Goal: Task Accomplishment & Management: Complete application form

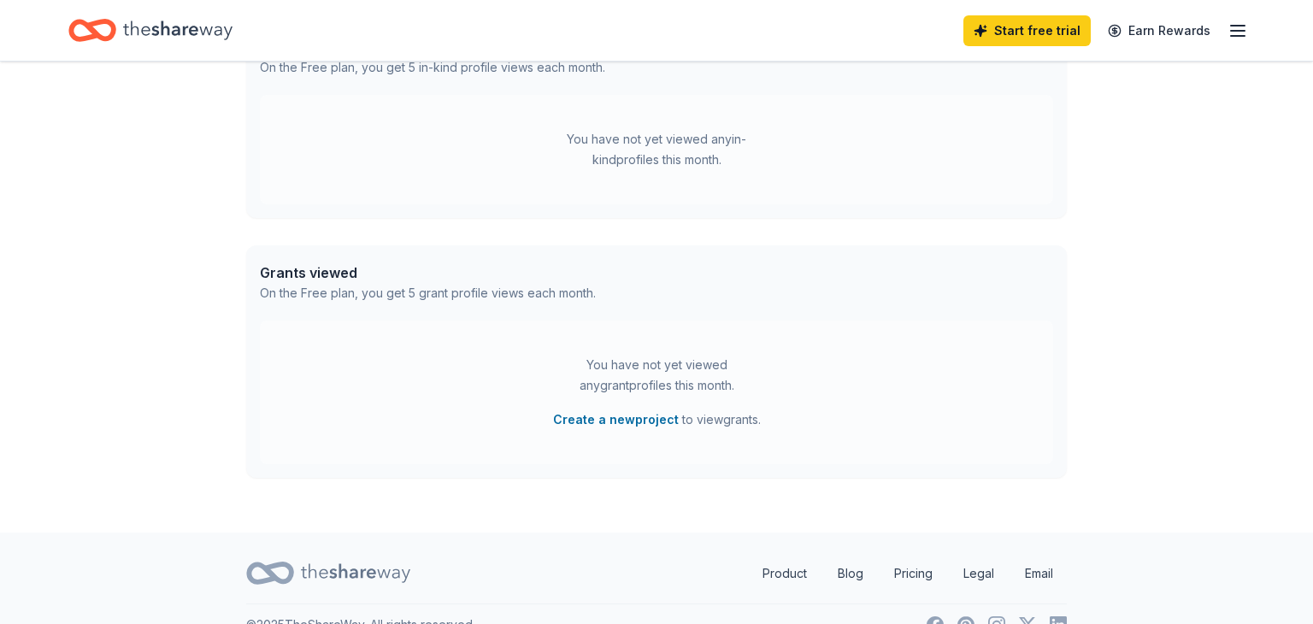
scroll to position [525, 0]
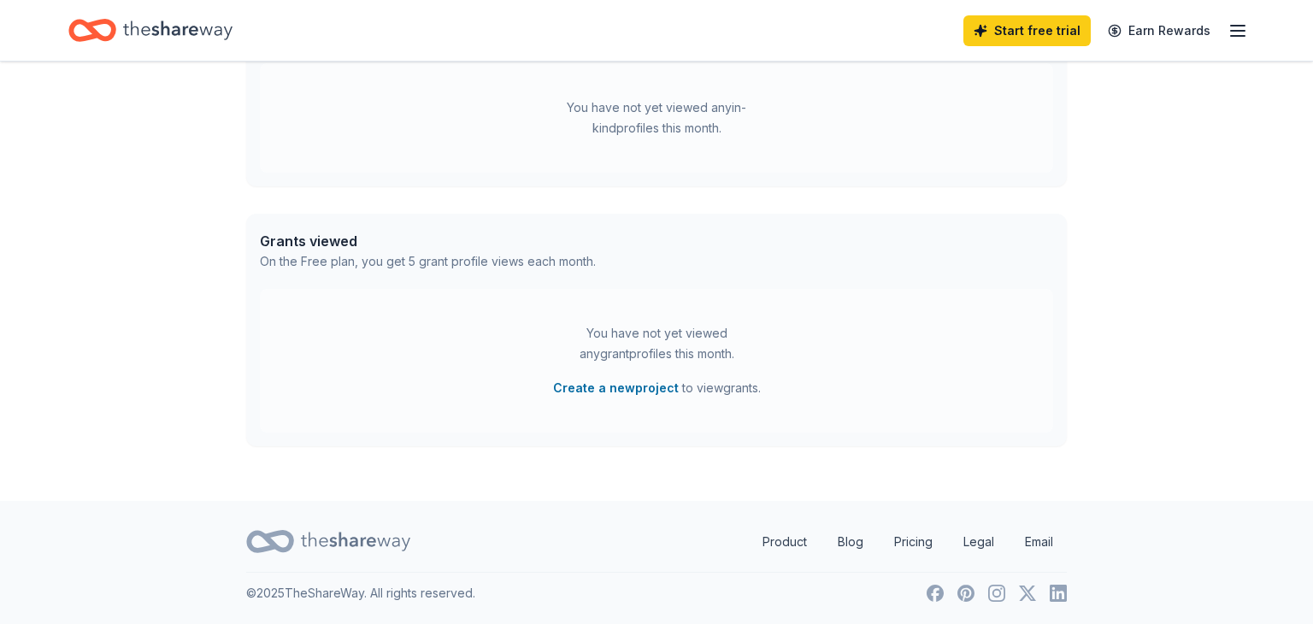
click at [1237, 32] on icon "button" at bounding box center [1238, 31] width 21 height 21
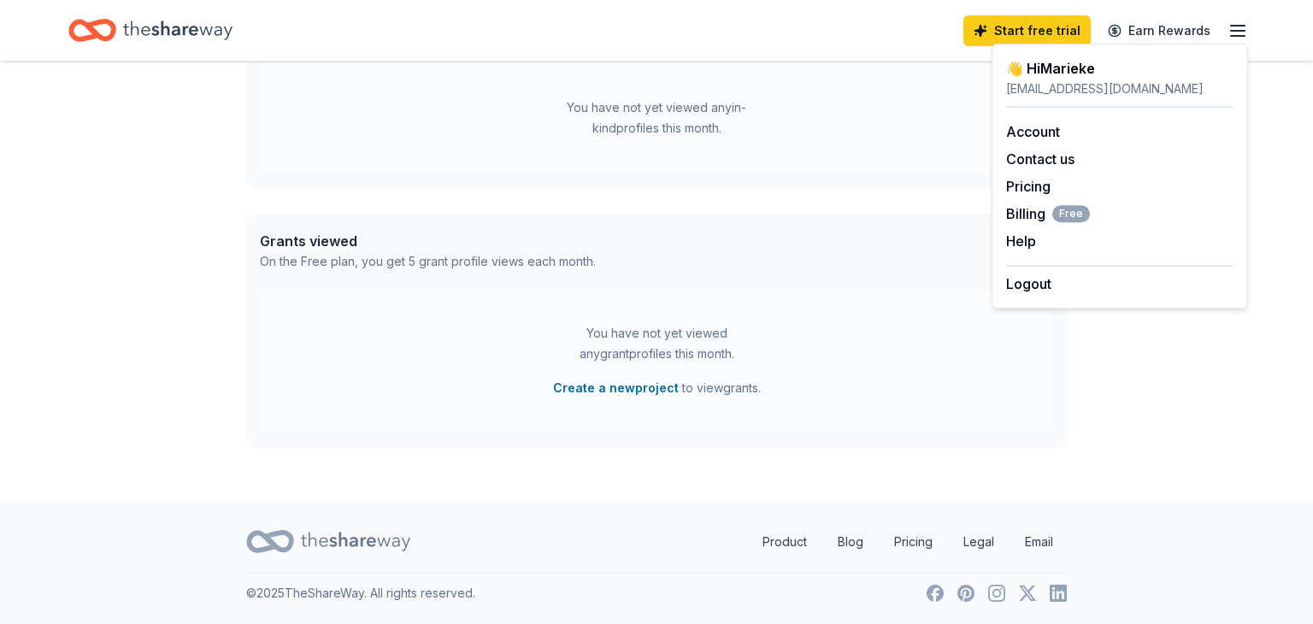
click at [894, 212] on div "👋 Hi Marieke In-Kind Create new event Do Good Delray Mix & Mingle Oct 30, 2025 …" at bounding box center [656, 19] width 875 height 964
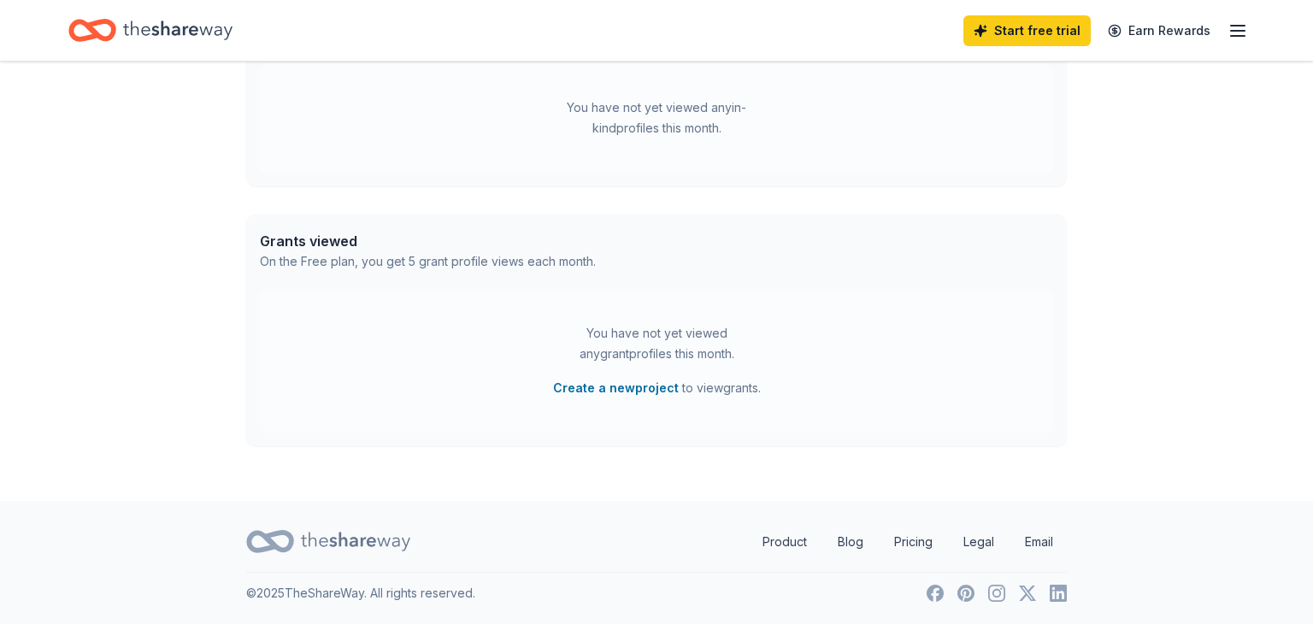
scroll to position [0, 0]
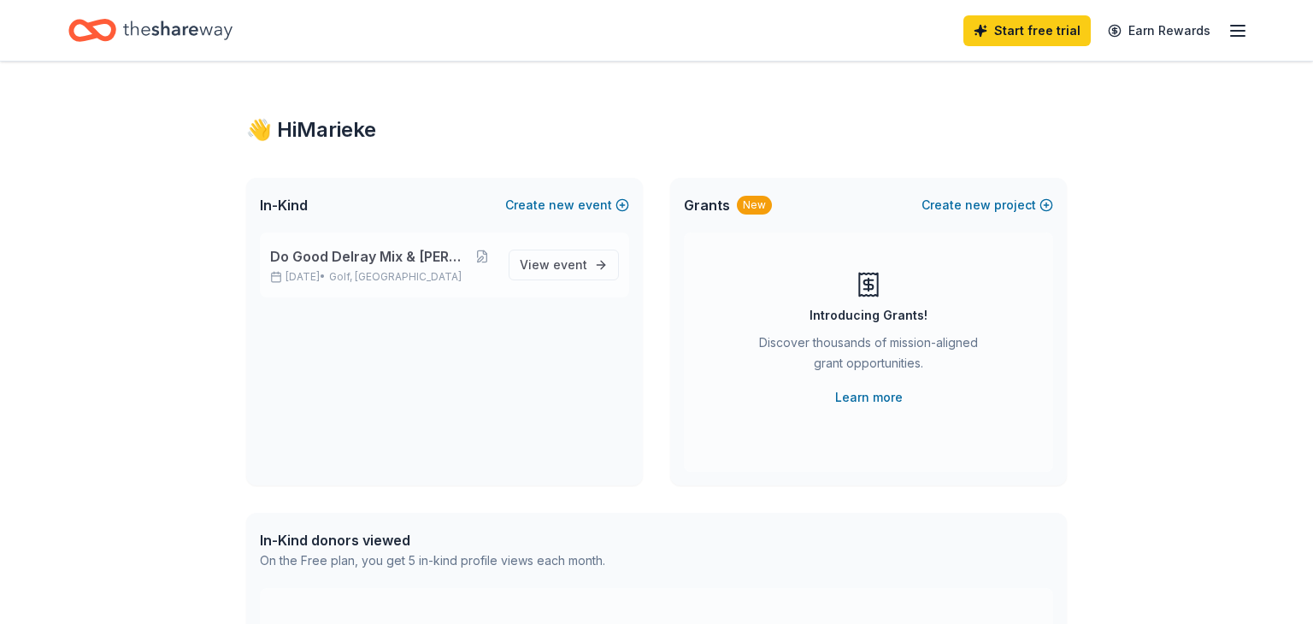
click at [419, 260] on span "Do Good Delray Mix & [PERSON_NAME]" at bounding box center [369, 256] width 199 height 21
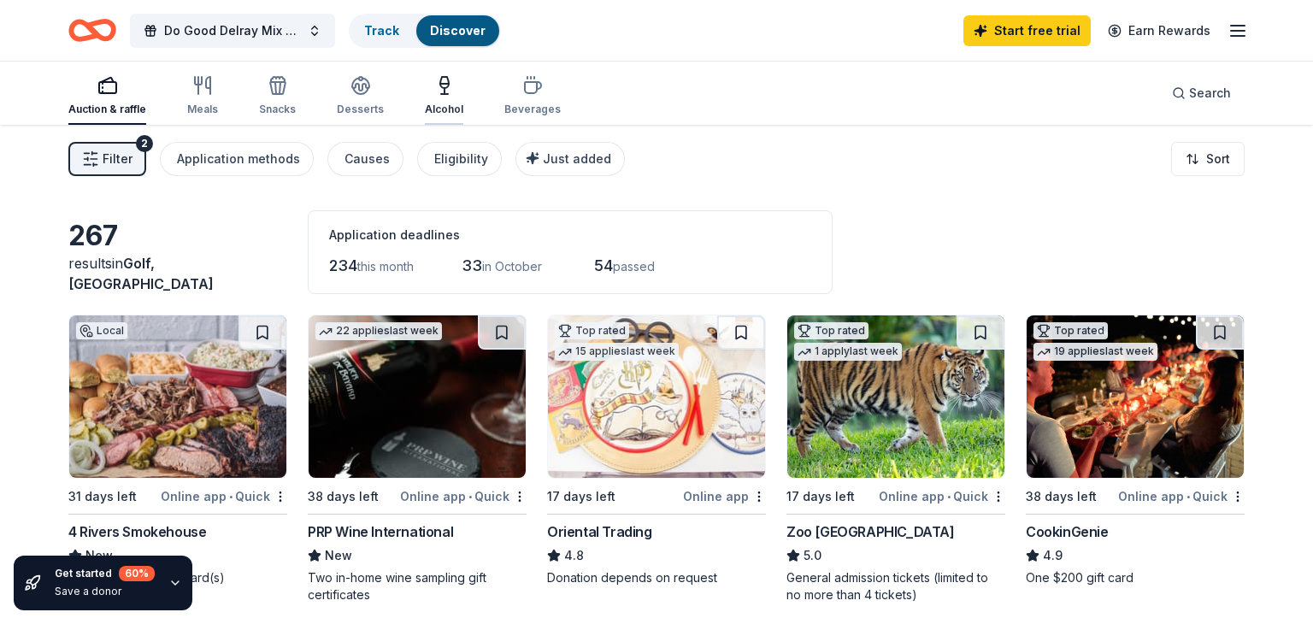
click at [444, 93] on icon "button" at bounding box center [444, 85] width 21 height 21
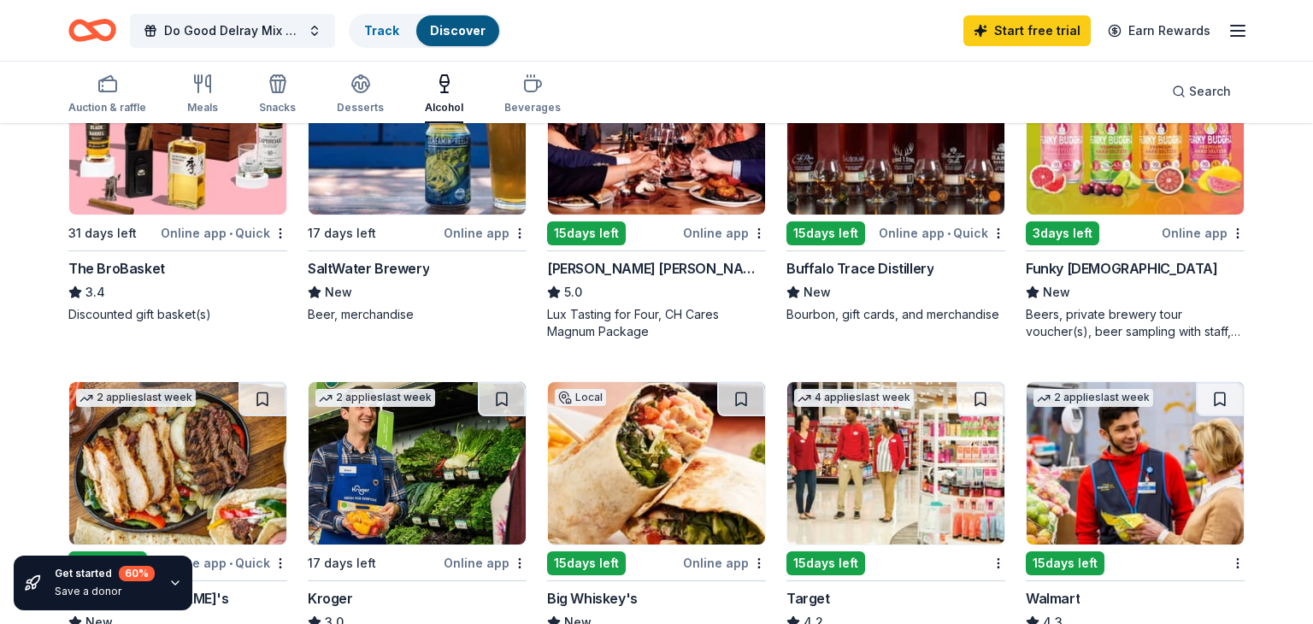
scroll to position [591, 0]
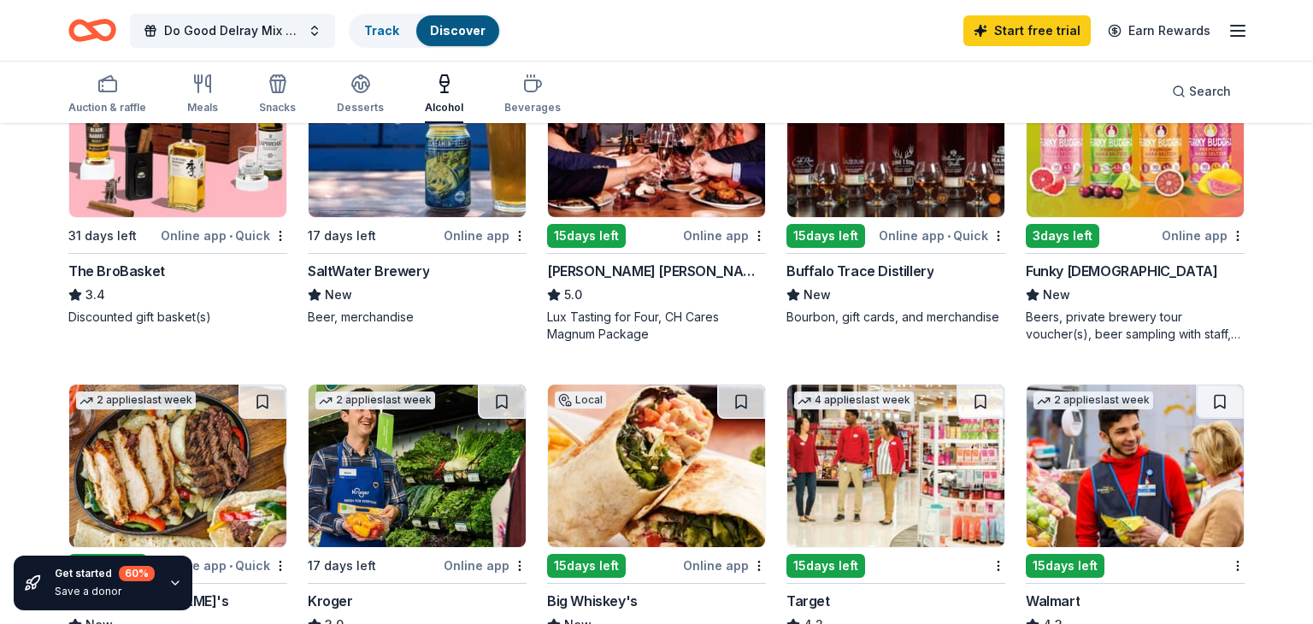
click at [893, 445] on img at bounding box center [895, 466] width 217 height 162
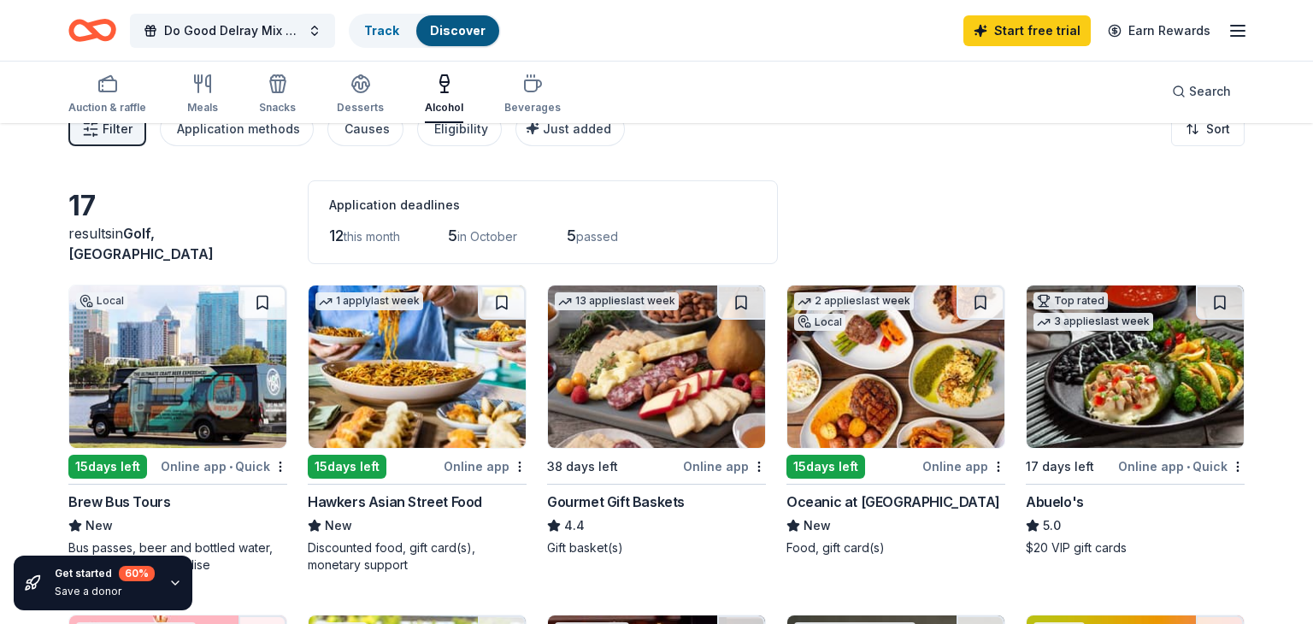
scroll to position [0, 0]
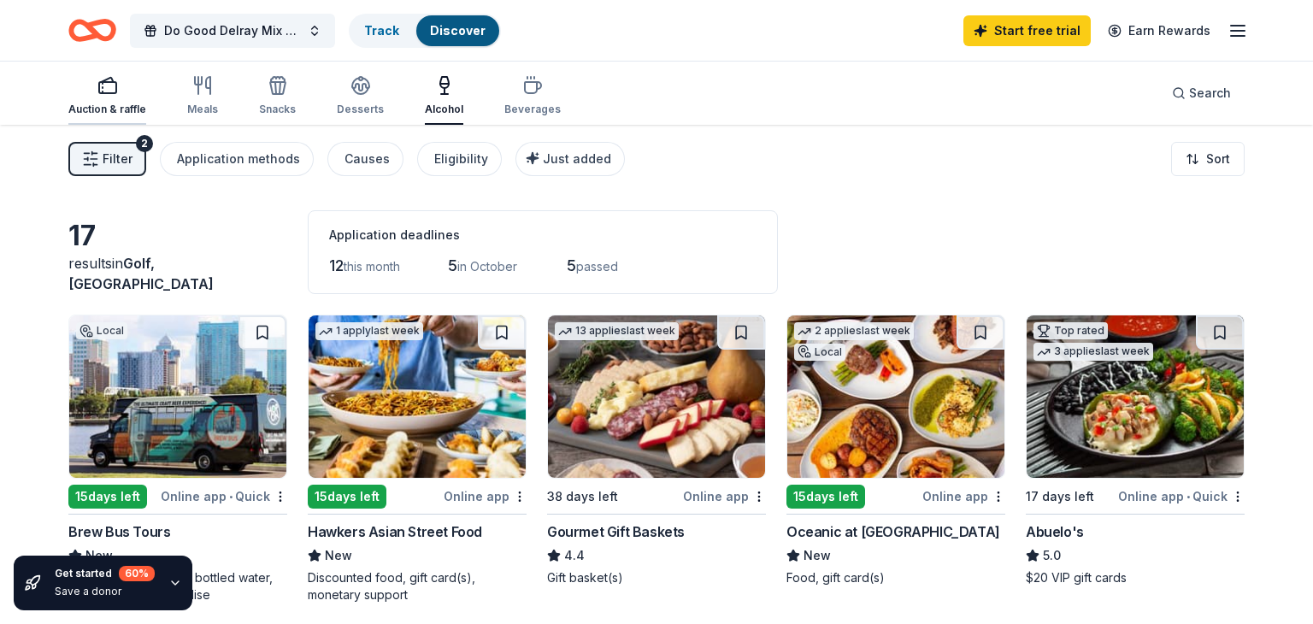
click at [104, 91] on icon "button" at bounding box center [107, 85] width 21 height 21
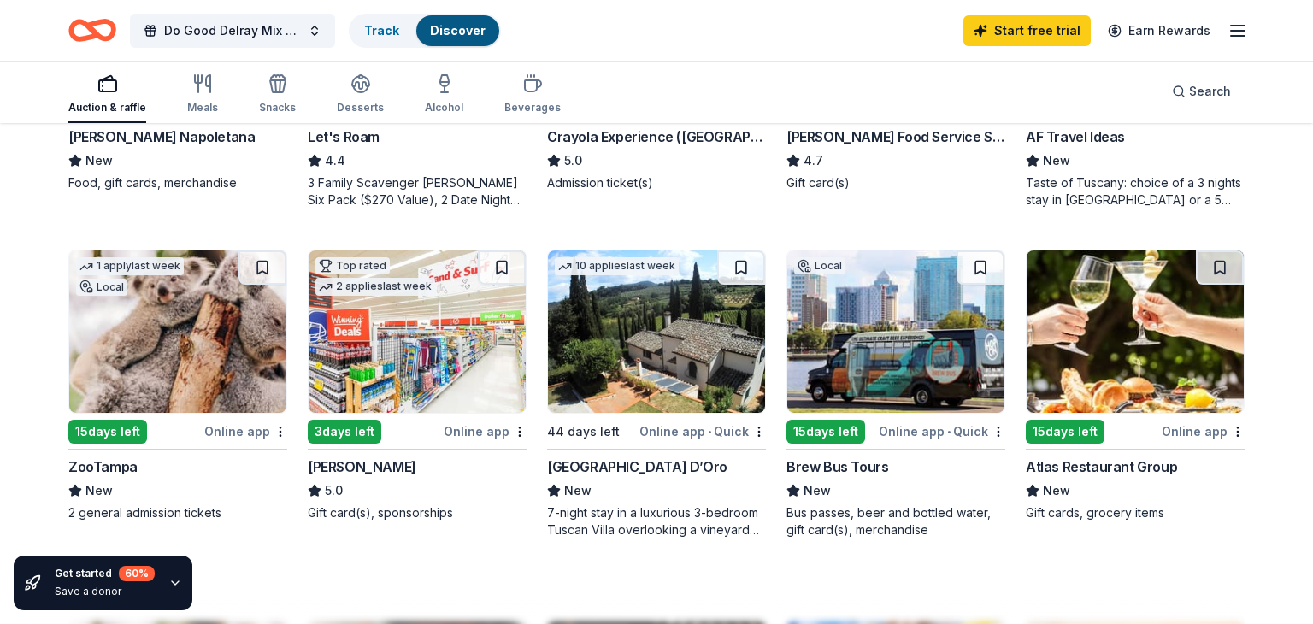
scroll to position [1052, 0]
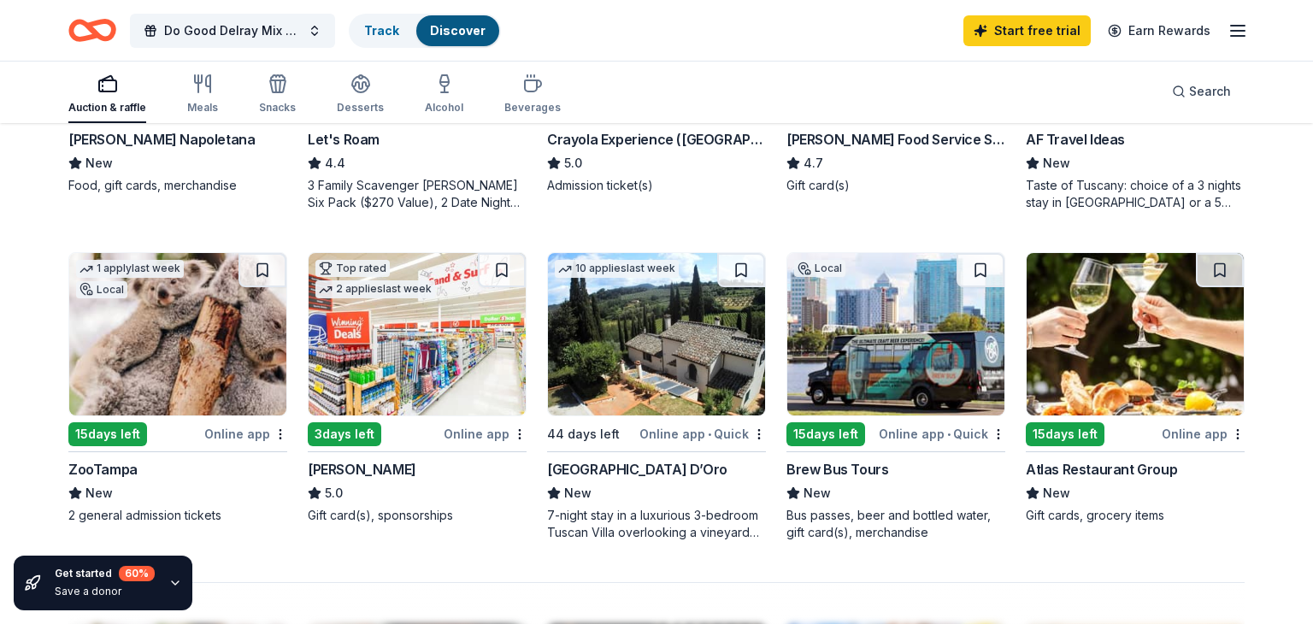
click at [836, 303] on img at bounding box center [895, 334] width 217 height 162
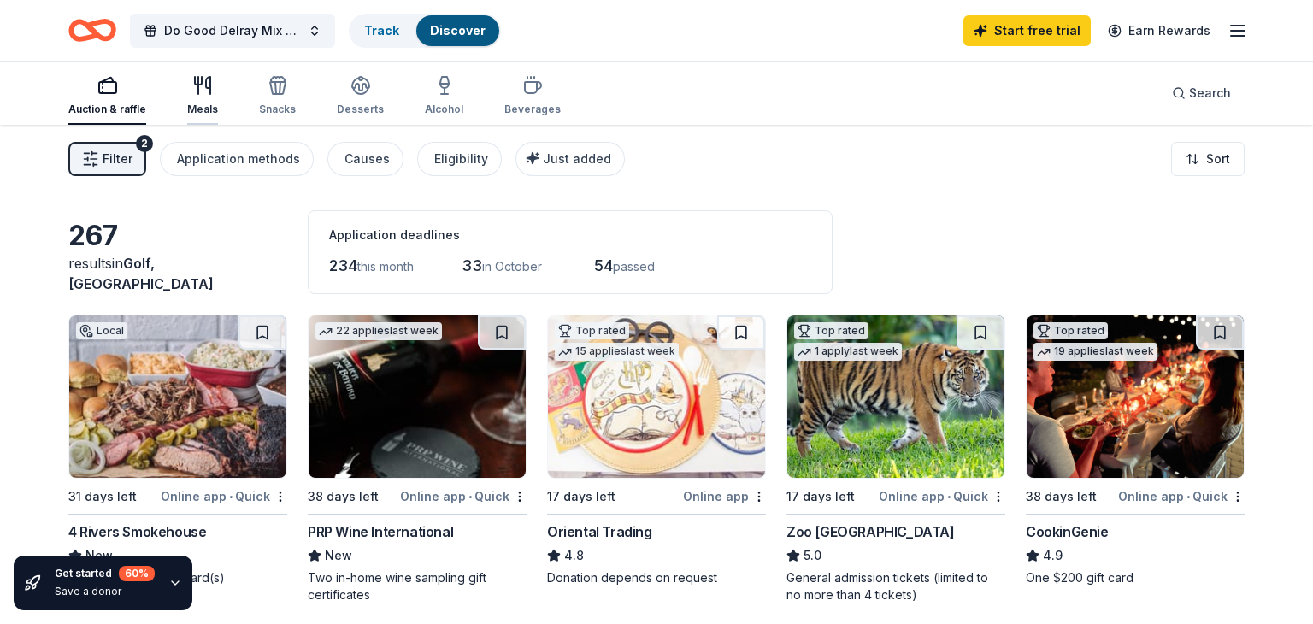
click at [194, 93] on icon "button" at bounding box center [202, 85] width 21 height 21
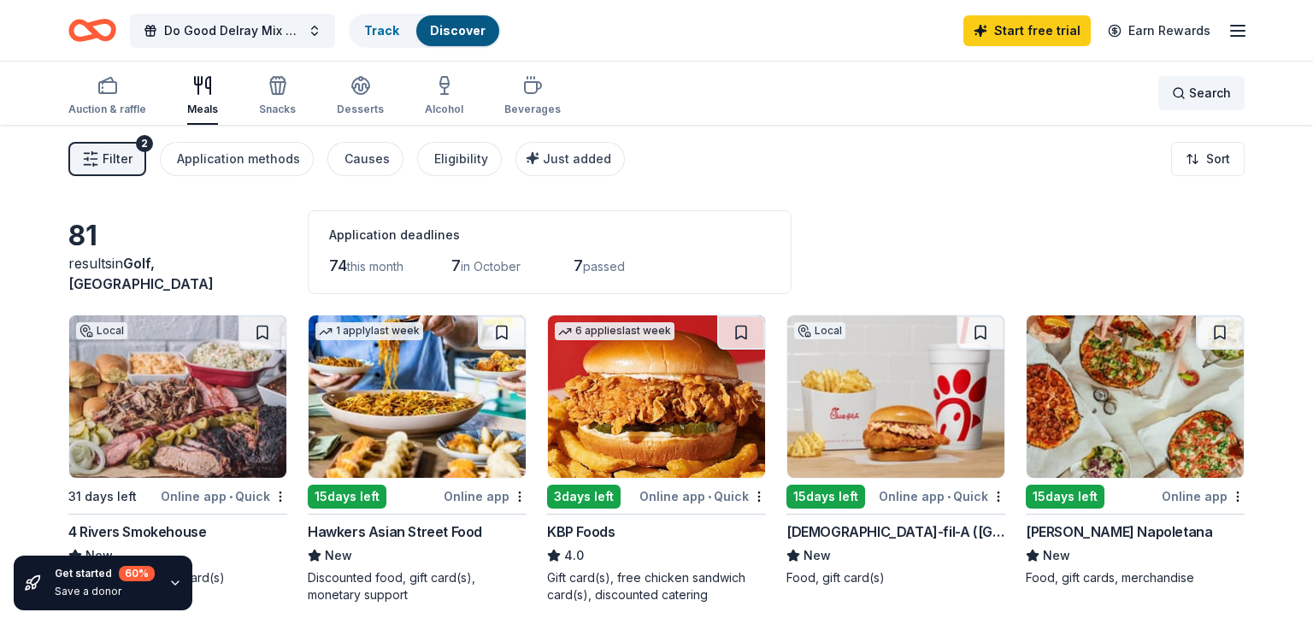
click at [1185, 99] on div "Search" at bounding box center [1201, 93] width 59 height 21
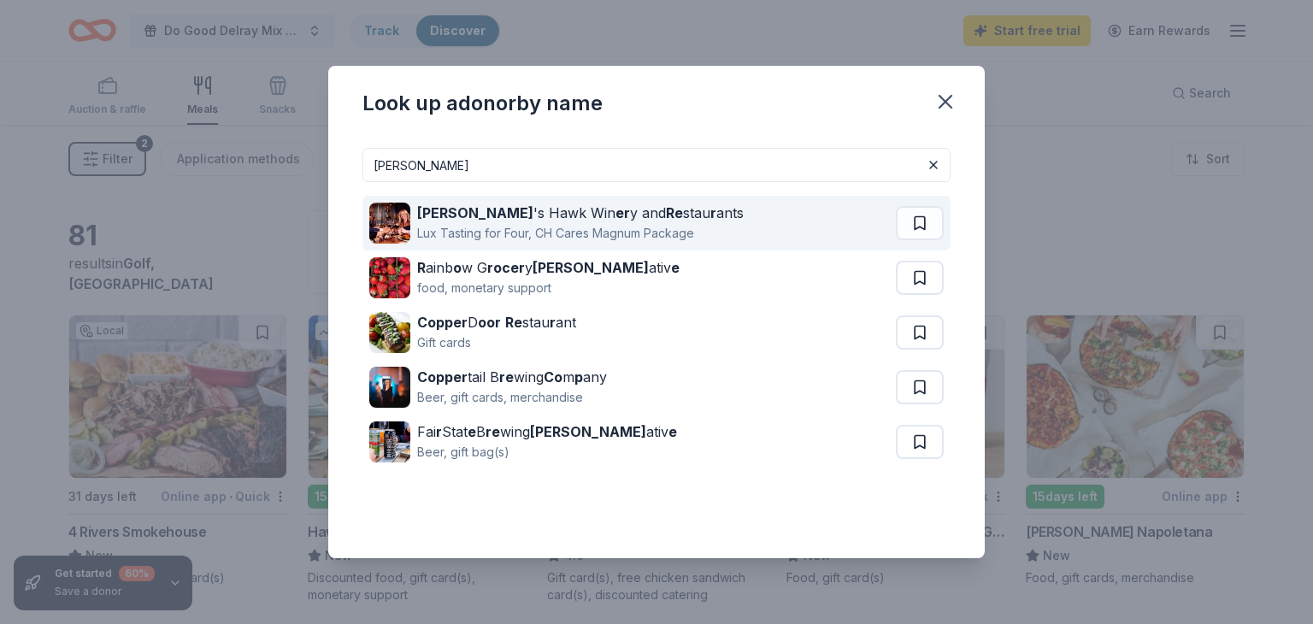
type input "cooper"
click at [619, 211] on div "Cooper 's Hawk Win er y and Re stau r ants" at bounding box center [580, 213] width 327 height 21
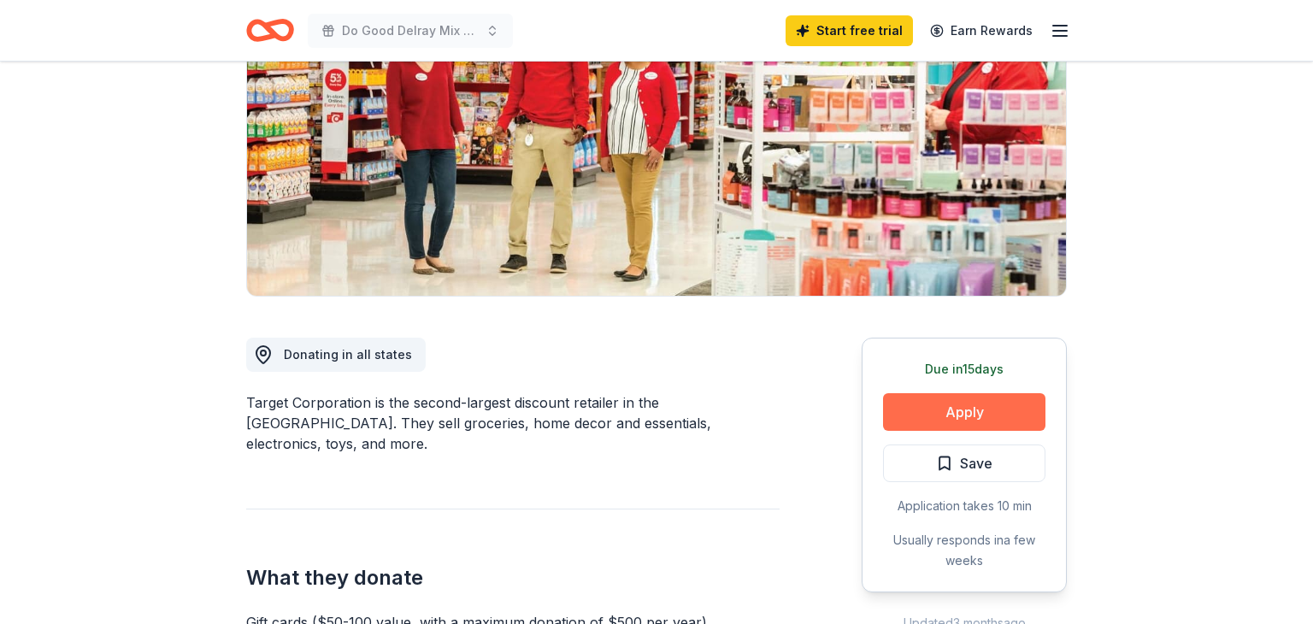
scroll to position [225, 0]
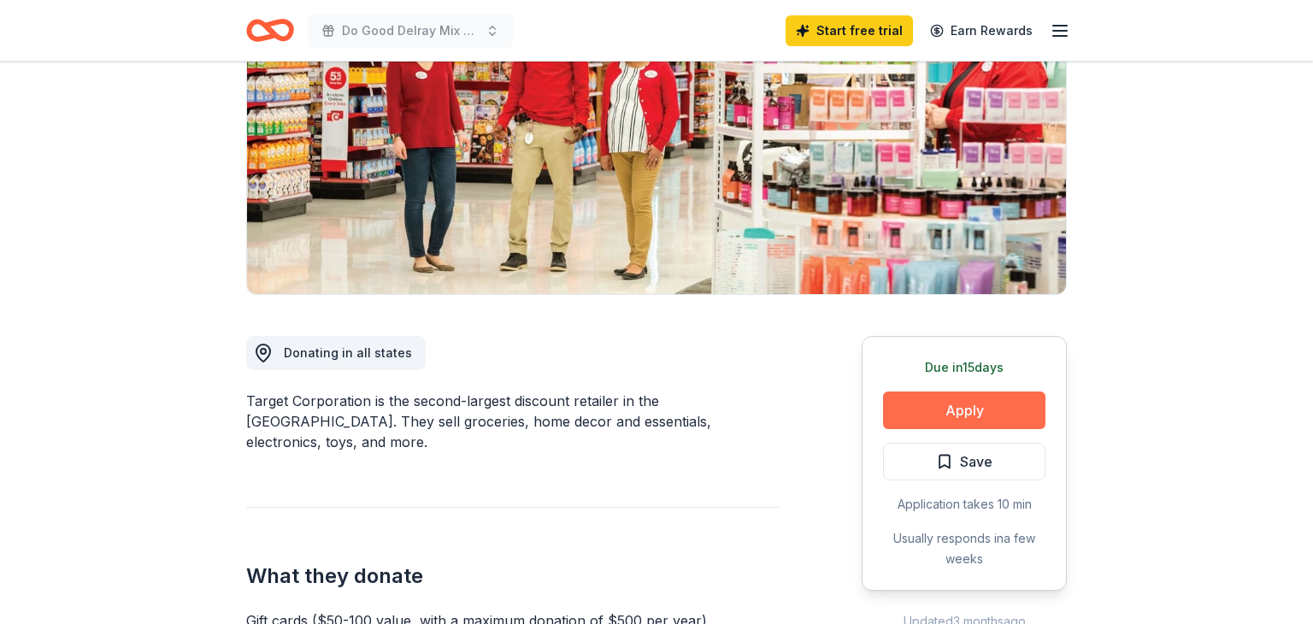
click at [953, 404] on button "Apply" at bounding box center [964, 411] width 162 height 38
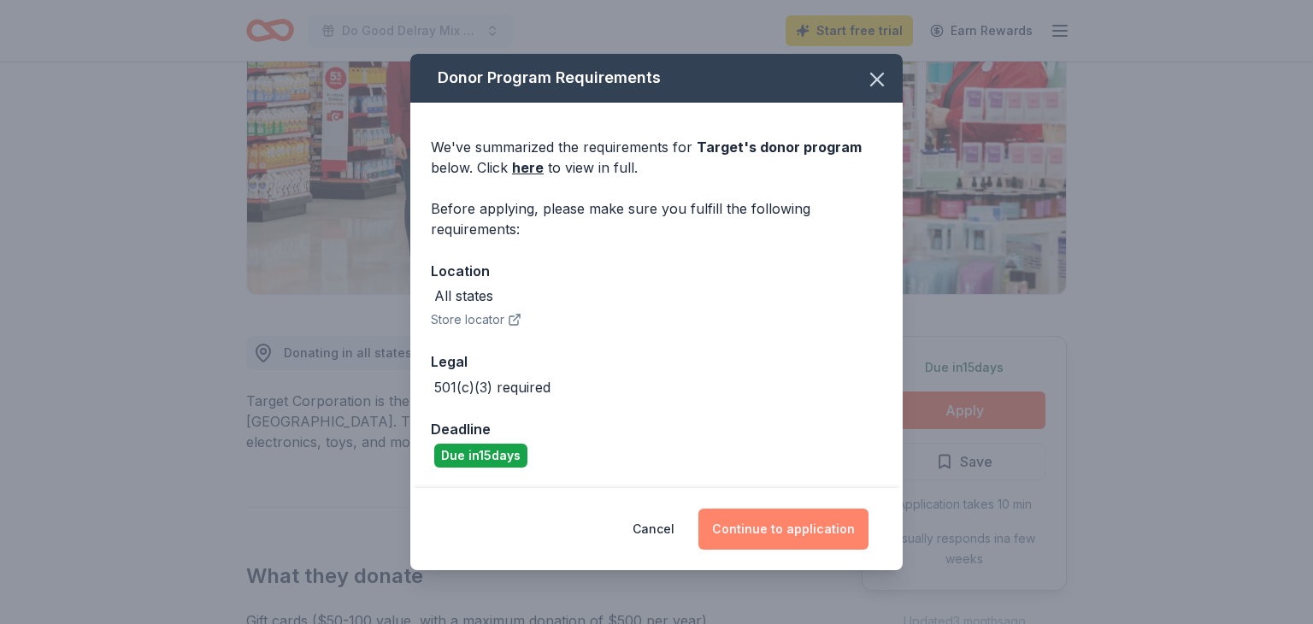
click at [793, 530] on button "Continue to application" at bounding box center [784, 529] width 170 height 41
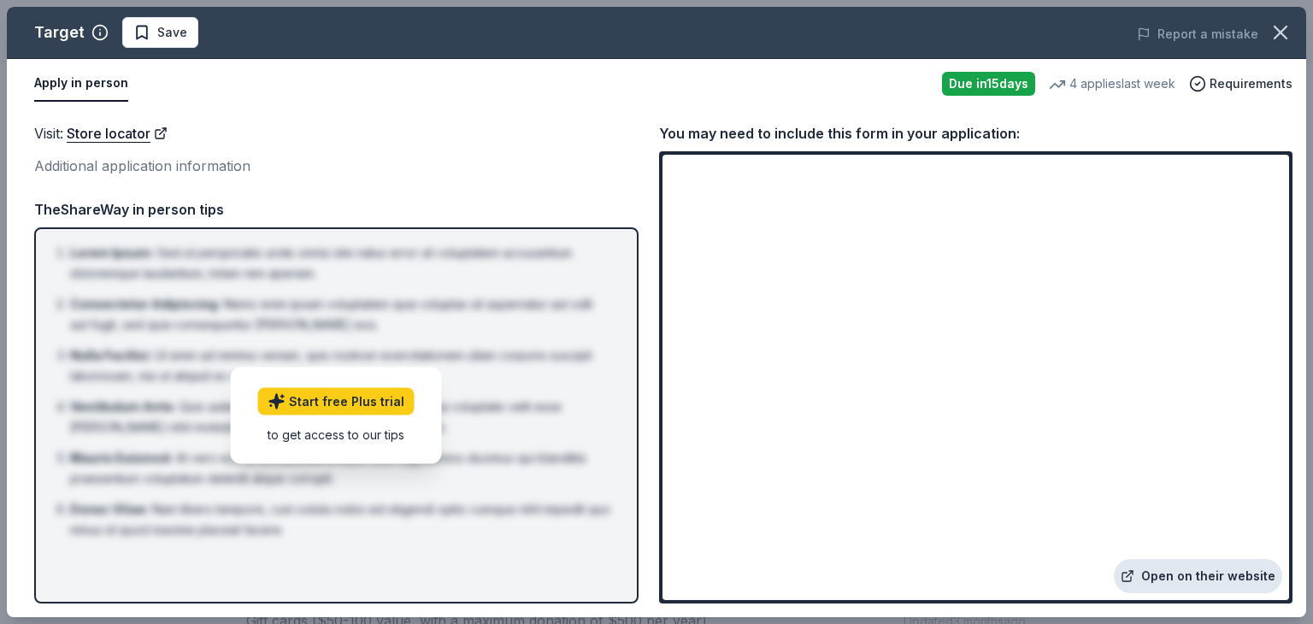
click at [1176, 577] on link "Open on their website" at bounding box center [1198, 576] width 168 height 34
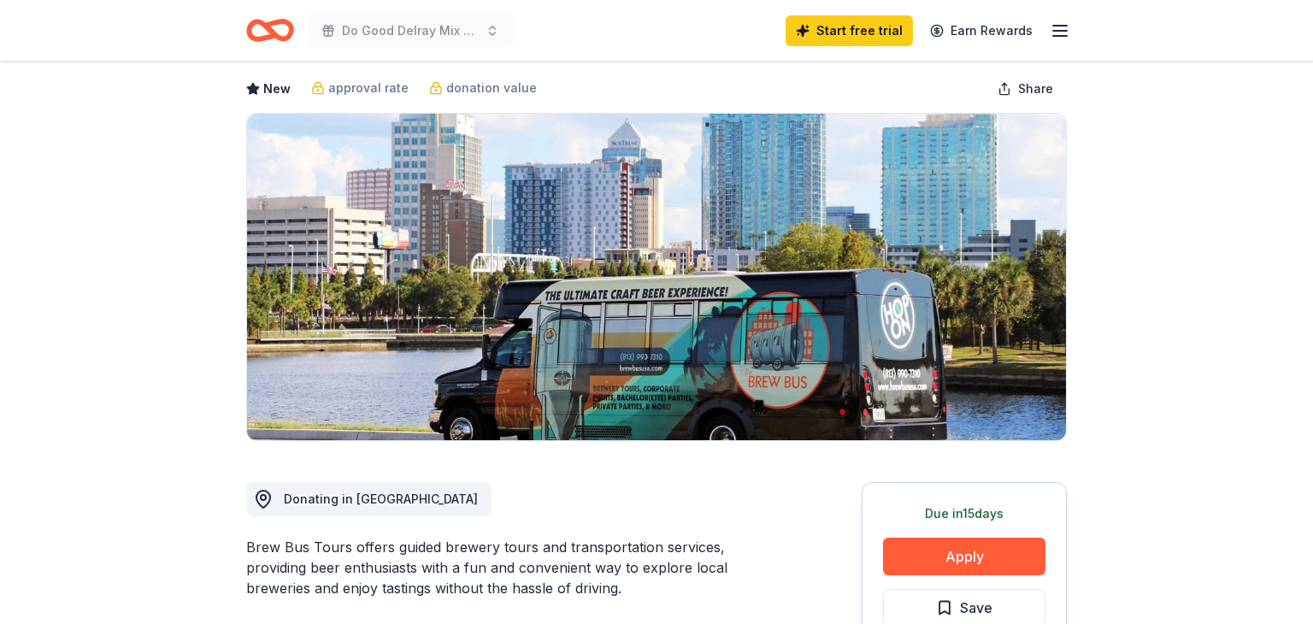
scroll to position [75, 0]
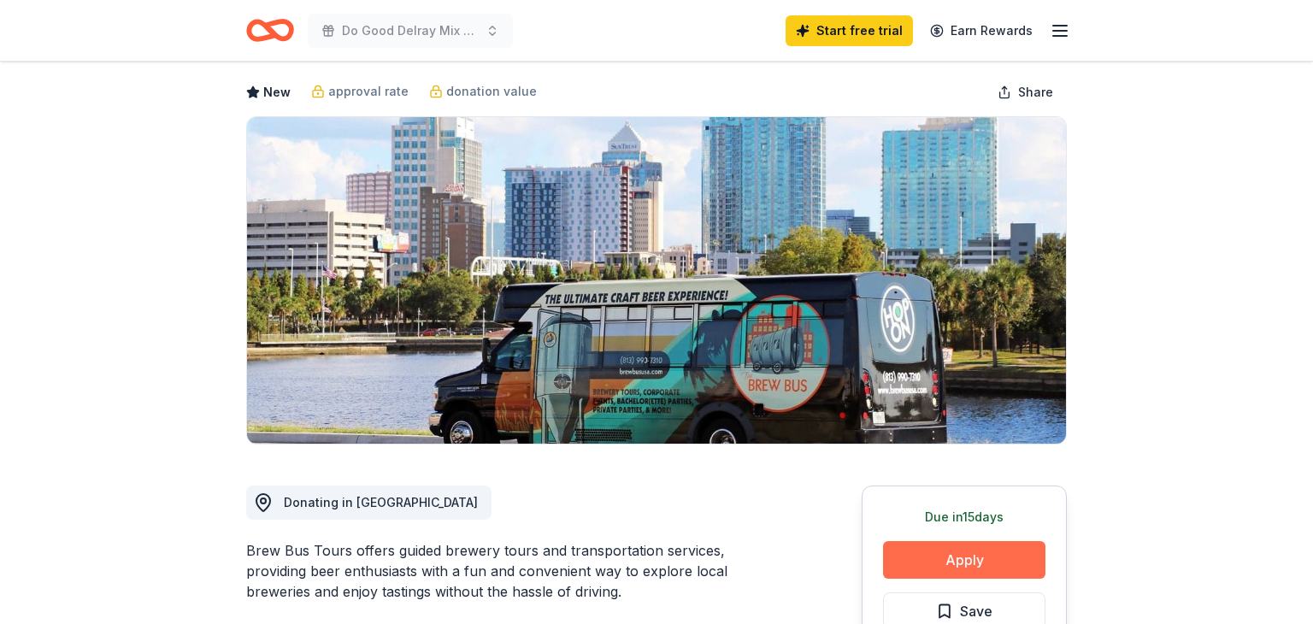
click at [965, 567] on button "Apply" at bounding box center [964, 560] width 162 height 38
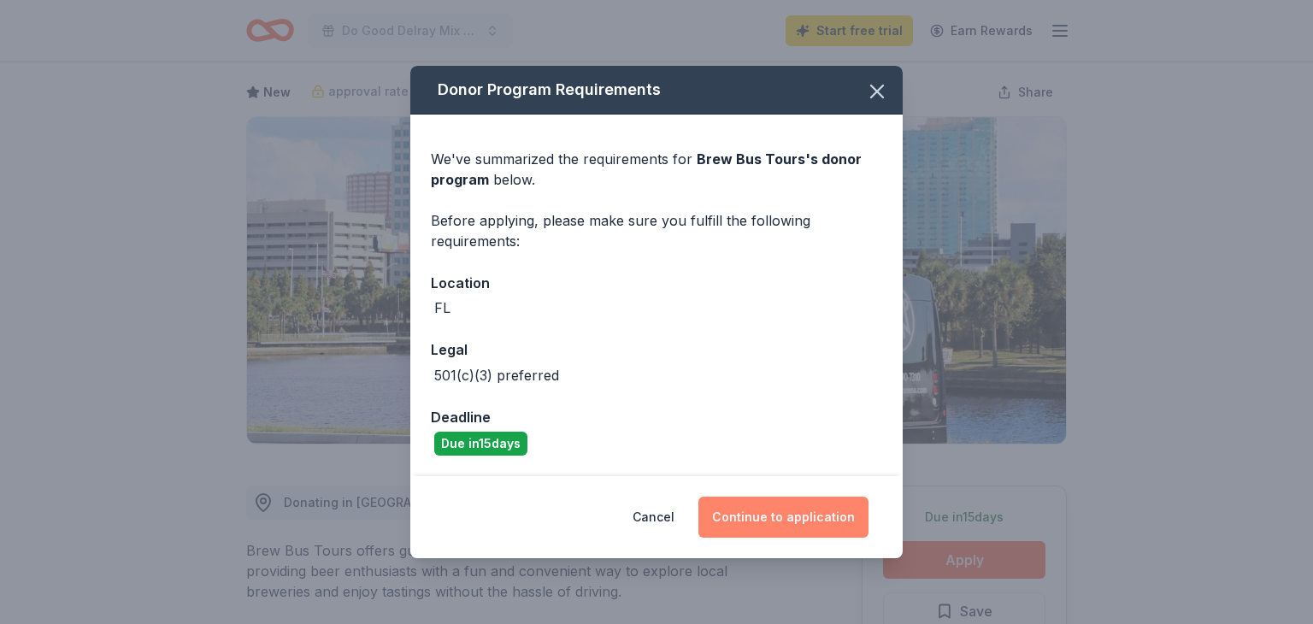
click at [789, 523] on button "Continue to application" at bounding box center [784, 517] width 170 height 41
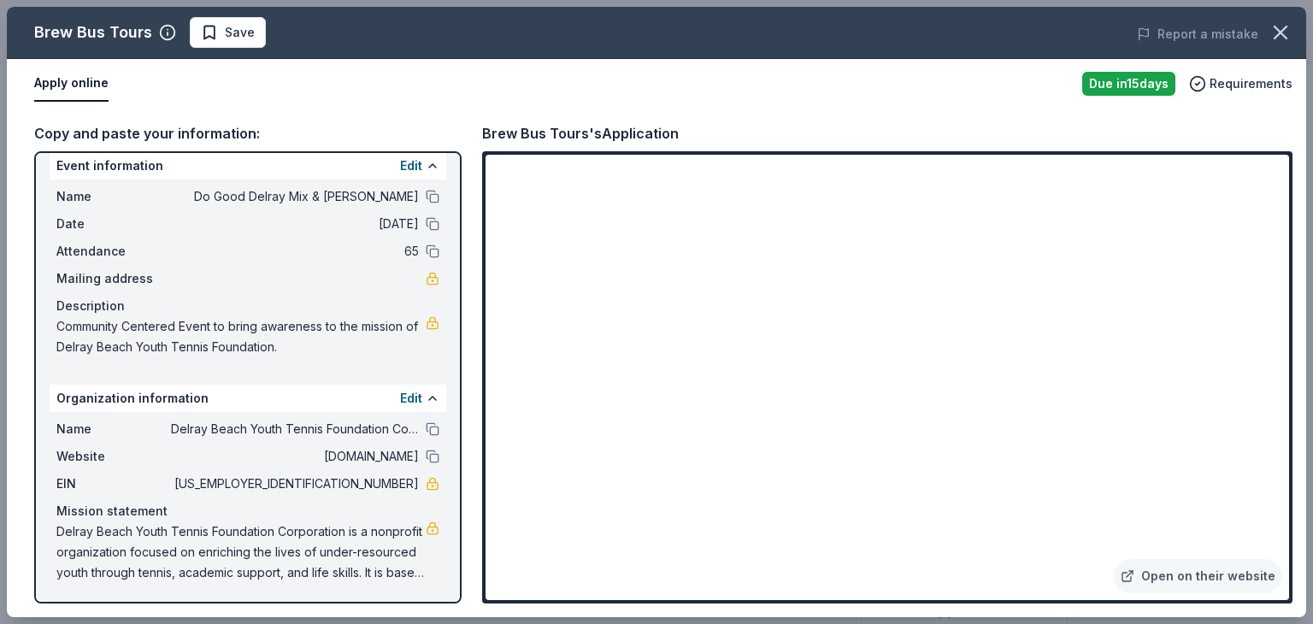
scroll to position [15, 0]
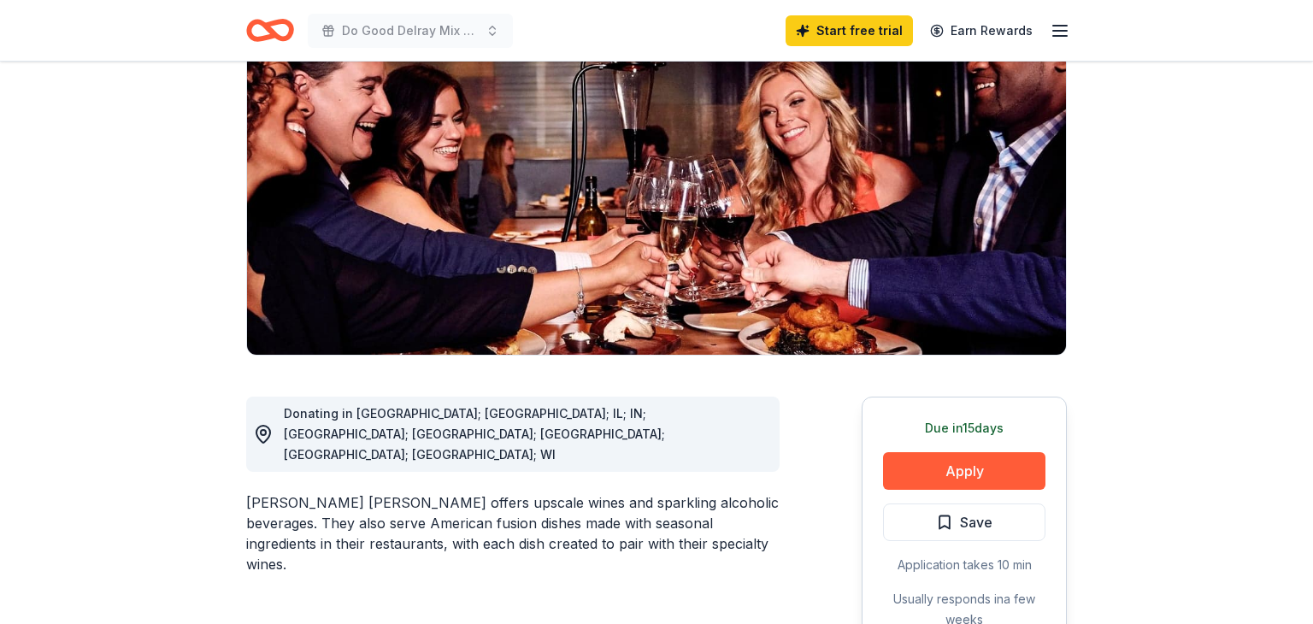
scroll to position [212, 0]
